Goal: Find specific page/section: Find specific page/section

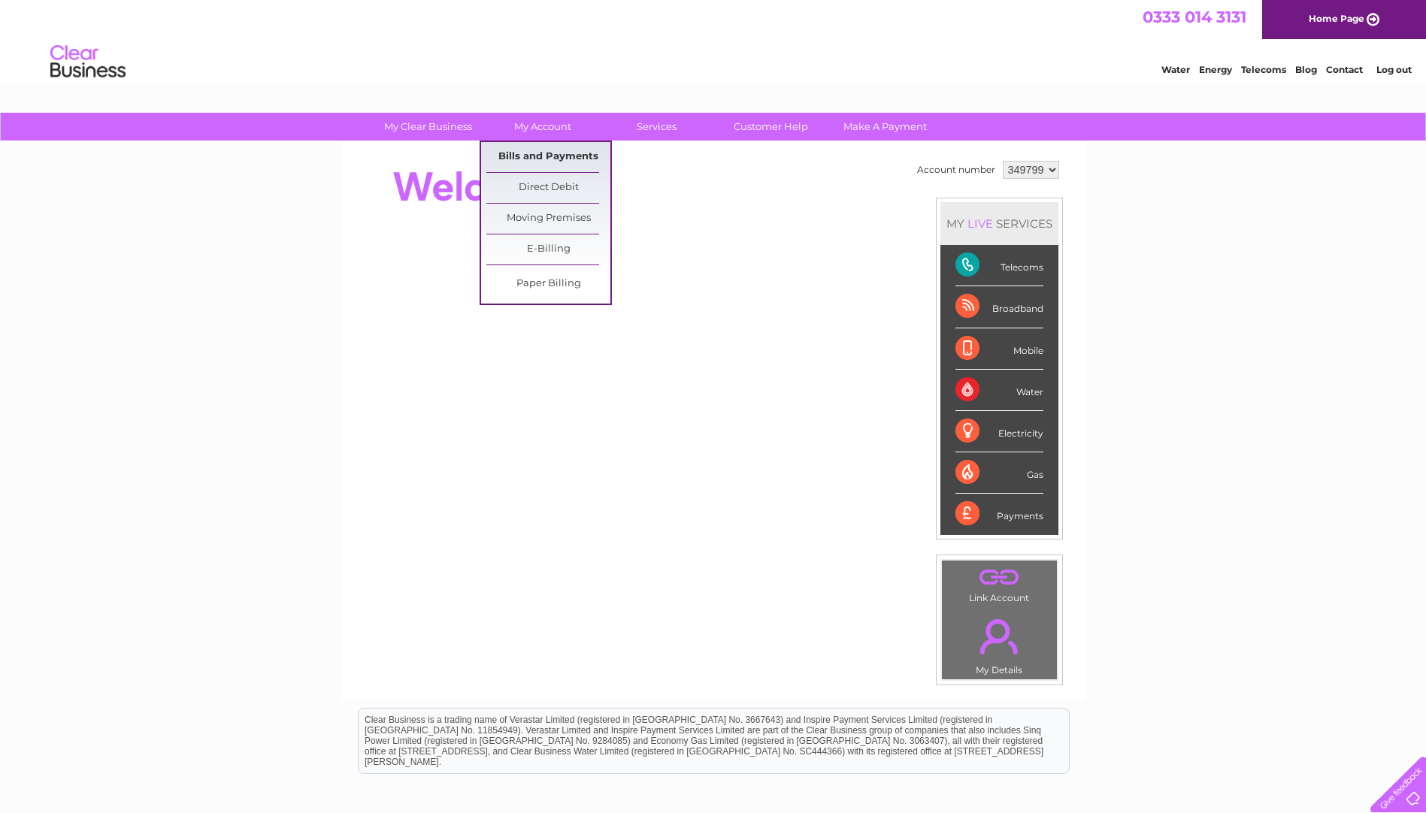
click at [540, 162] on link "Bills and Payments" at bounding box center [548, 157] width 124 height 30
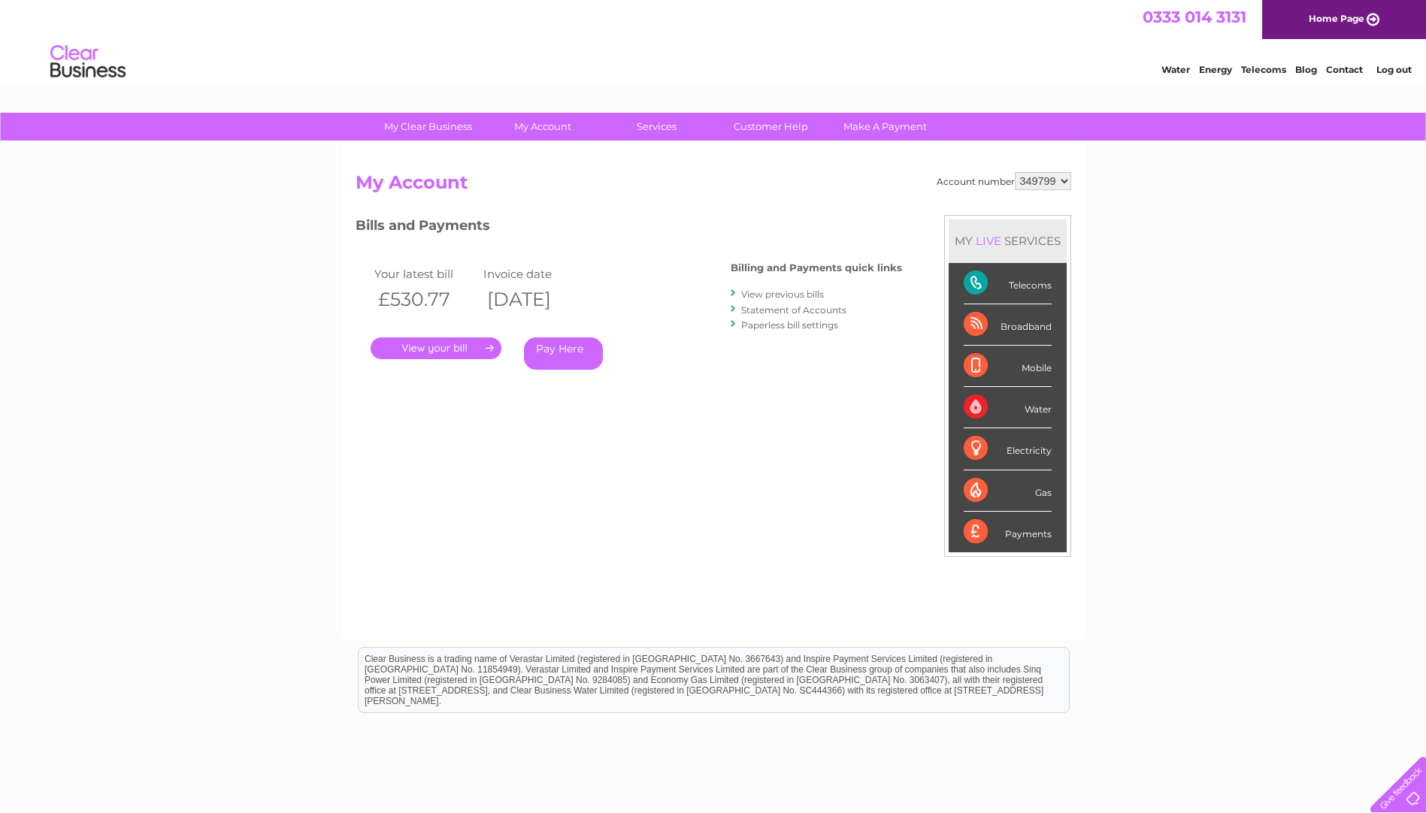
click at [482, 351] on link "." at bounding box center [435, 348] width 131 height 22
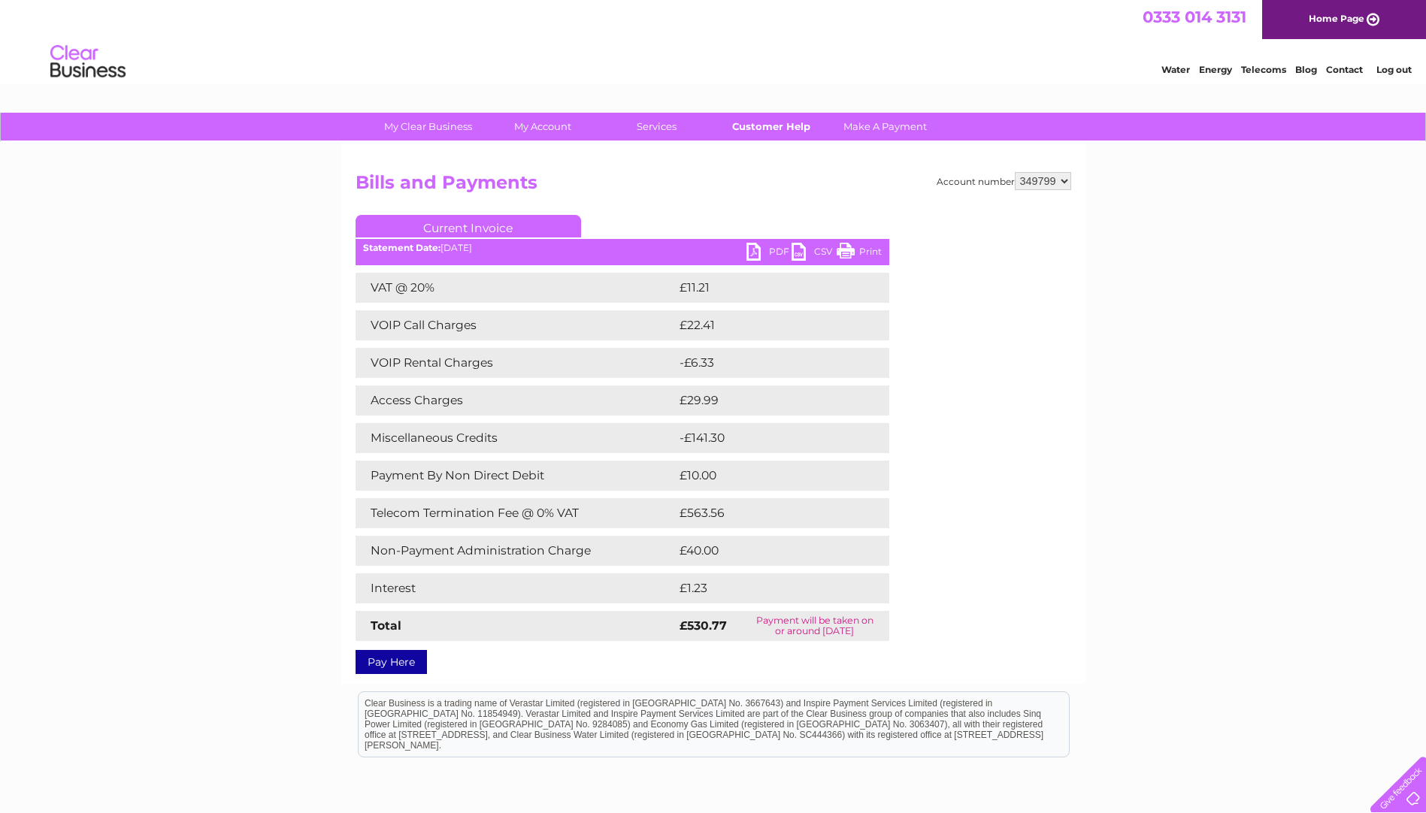
click at [787, 120] on link "Customer Help" at bounding box center [771, 127] width 124 height 28
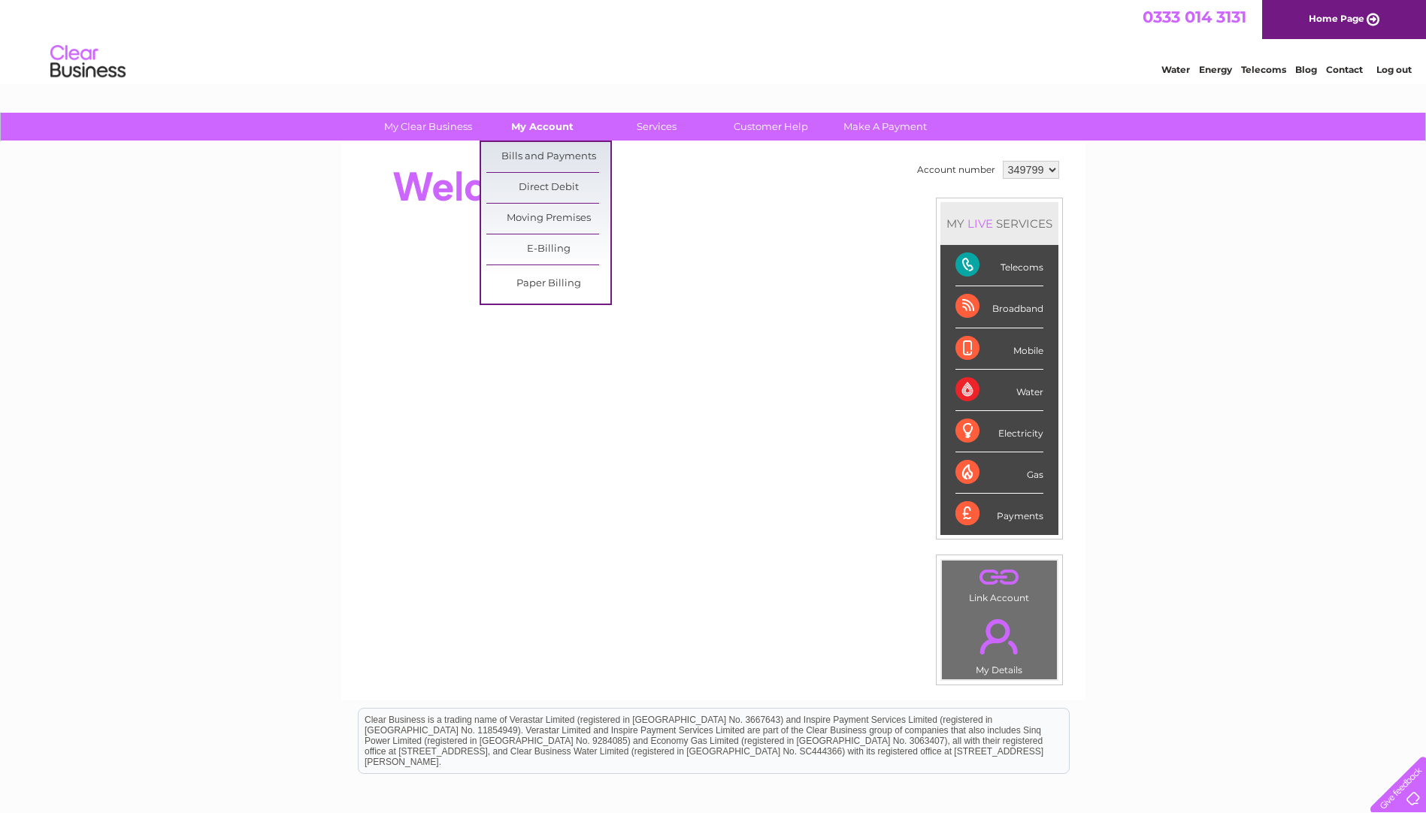
click at [568, 119] on link "My Account" at bounding box center [542, 127] width 124 height 28
